Goal: Check status: Check status

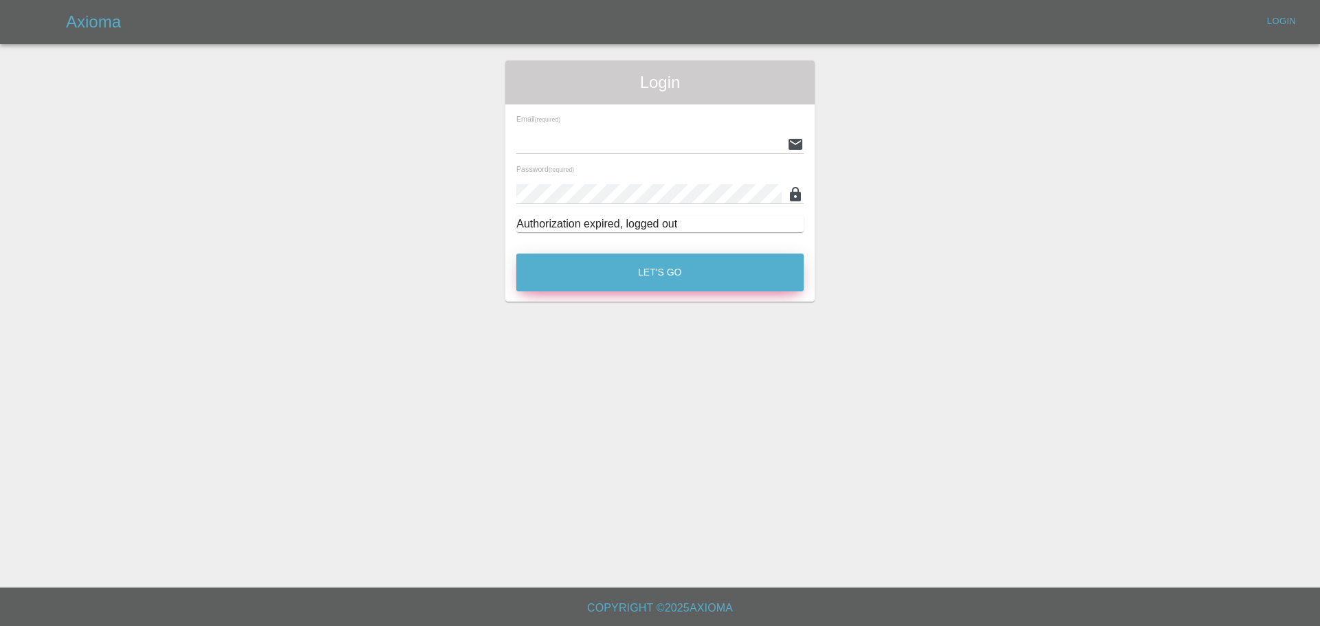
type input "[EMAIL_ADDRESS][PERSON_NAME][DOMAIN_NAME]"
click at [642, 276] on button "Let's Go" at bounding box center [659, 273] width 287 height 38
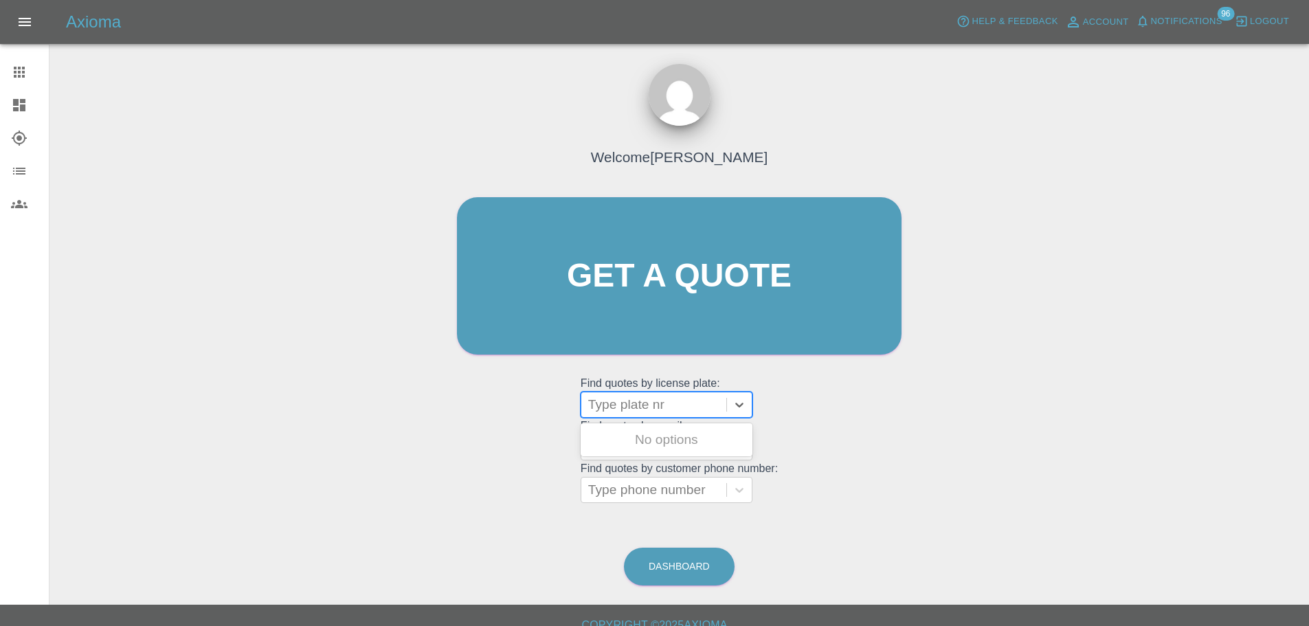
click at [659, 412] on div at bounding box center [653, 404] width 131 height 19
paste input "DT25WBV"
type input "DT25WBV"
click at [667, 436] on div "DT25WBV, Awaiting Repair" at bounding box center [667, 448] width 172 height 44
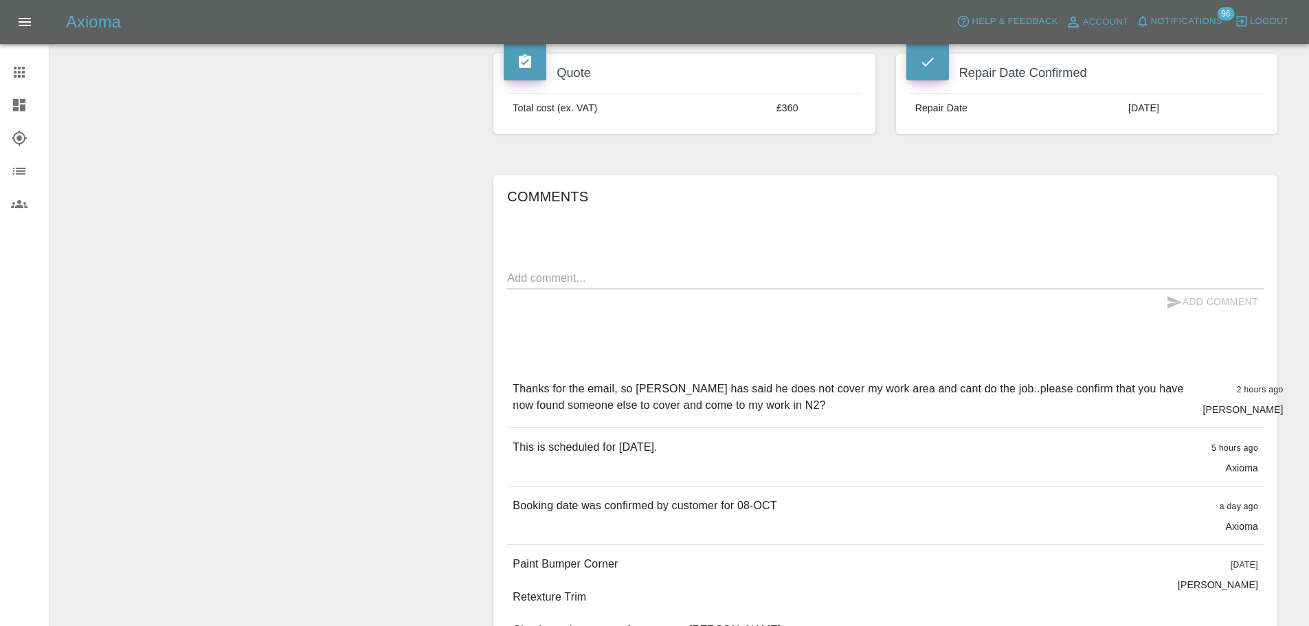
scroll to position [516, 0]
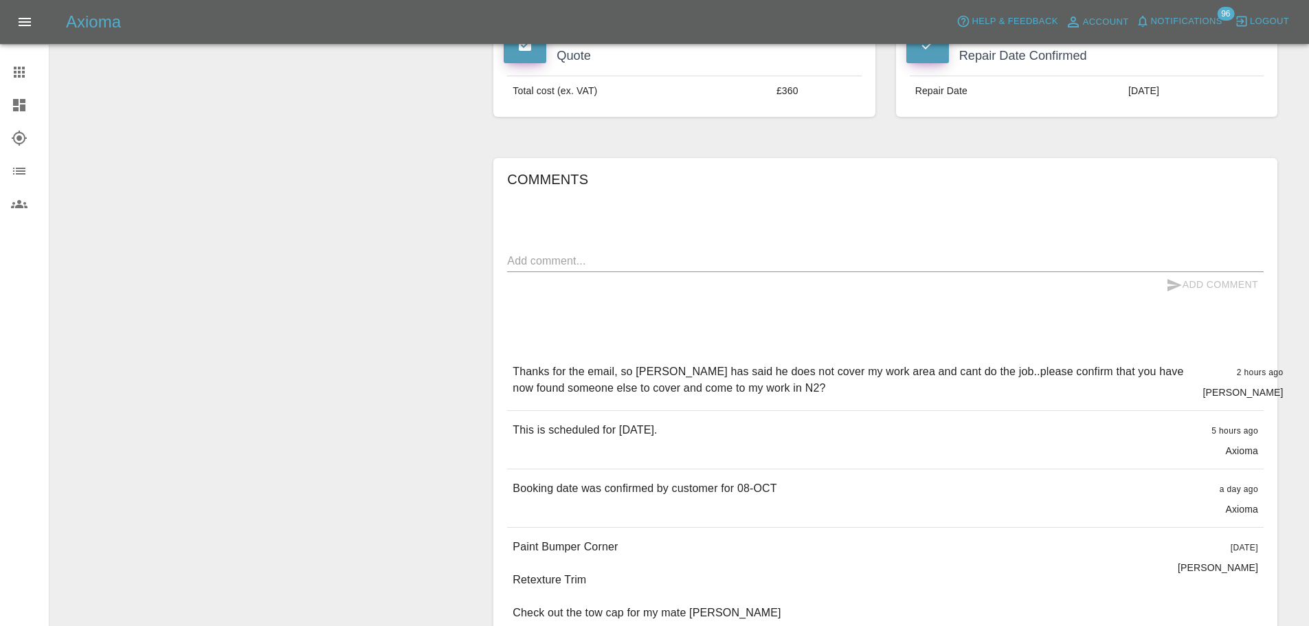
drag, startPoint x: 498, startPoint y: 217, endPoint x: 493, endPoint y: 210, distance: 7.8
click at [498, 214] on div "Comments x Add Comment Thanks for the email, so [PERSON_NAME] has said he does …" at bounding box center [886, 429] width 784 height 543
click at [1272, 11] on button "Logout" at bounding box center [1262, 21] width 61 height 21
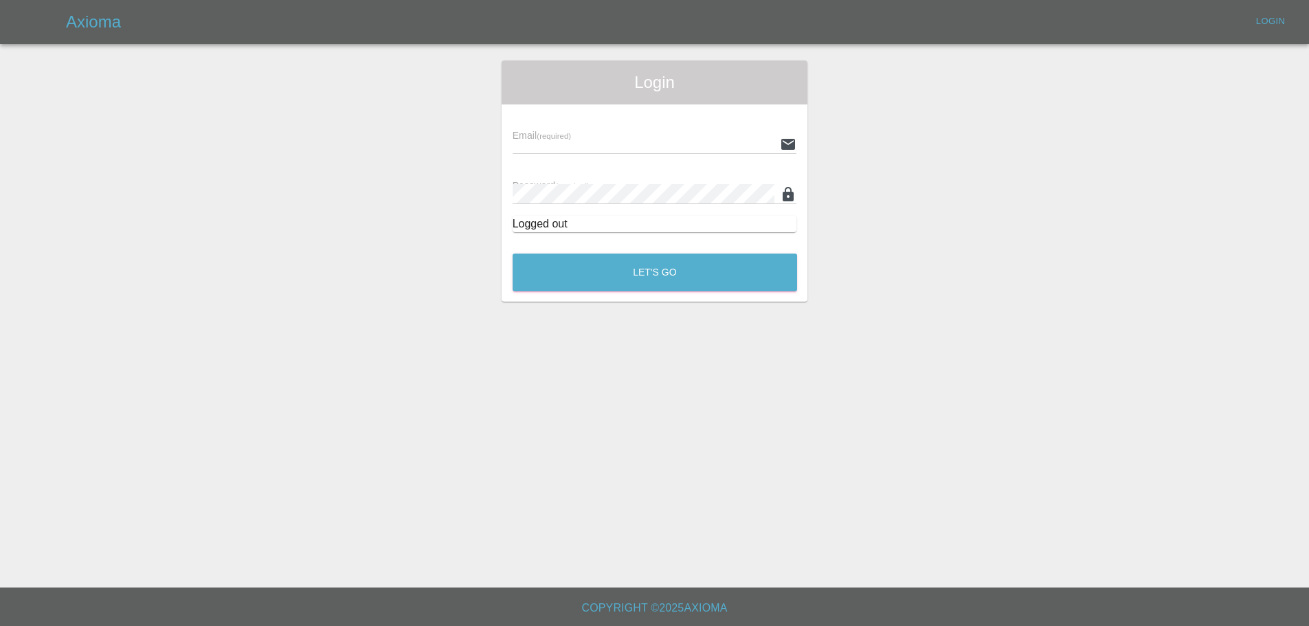
type input "[EMAIL_ADDRESS][PERSON_NAME][DOMAIN_NAME]"
click at [633, 141] on input "[EMAIL_ADDRESS][PERSON_NAME][DOMAIN_NAME]" at bounding box center [648, 144] width 265 height 20
